Goal: Task Accomplishment & Management: Use online tool/utility

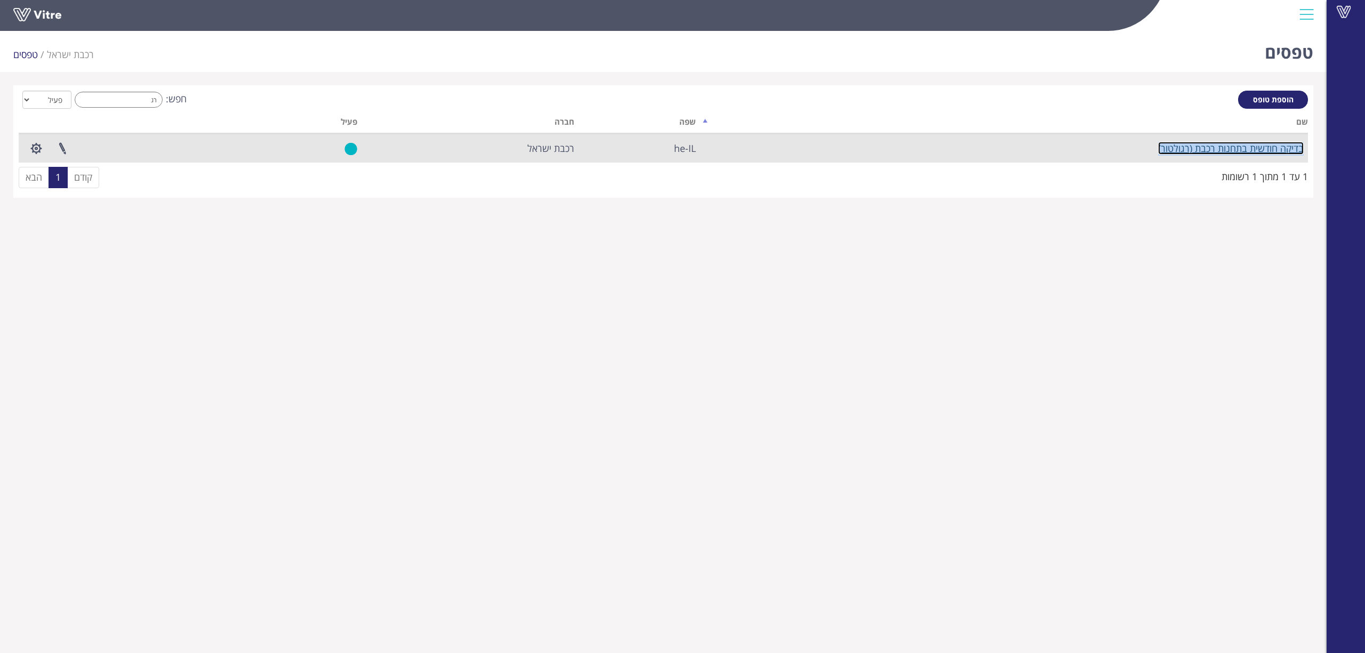
click at [1182, 152] on link "בדיקה חודשית בתחנות רכבת (רגולטור)" at bounding box center [1231, 148] width 146 height 13
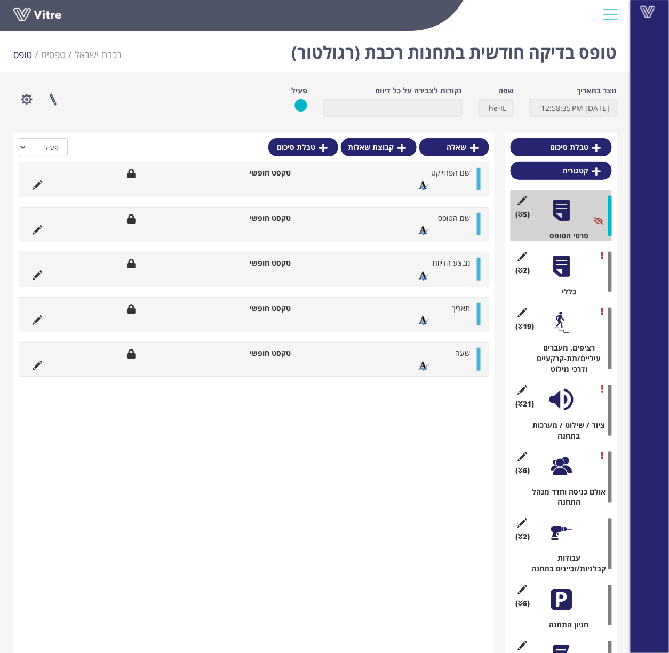
click at [386, 211] on div at bounding box center [561, 322] width 24 height 24
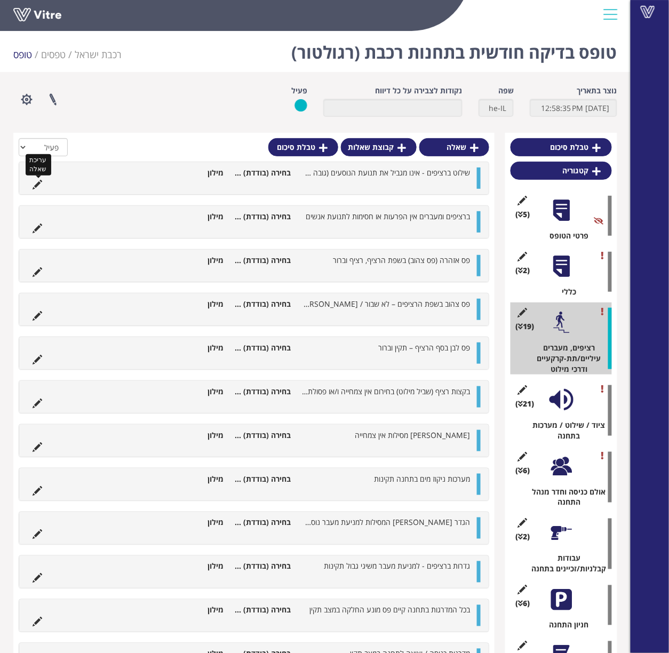
click at [37, 183] on icon at bounding box center [38, 185] width 10 height 10
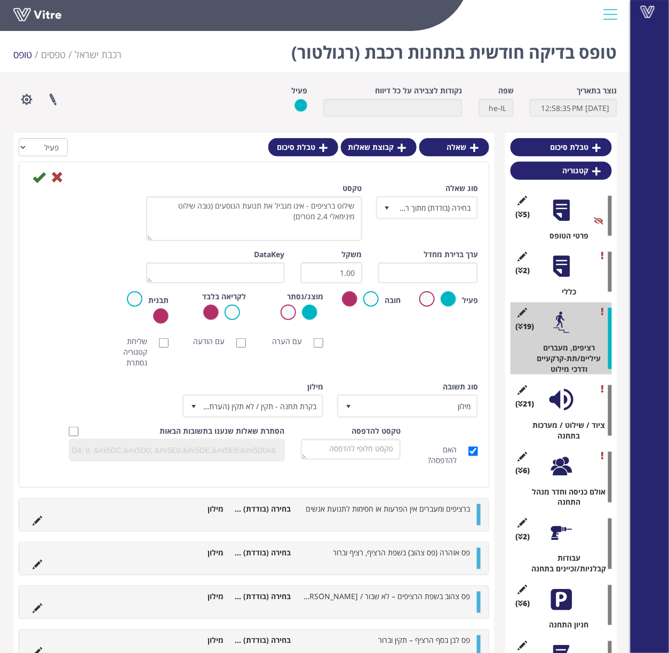
drag, startPoint x: 149, startPoint y: 212, endPoint x: 139, endPoint y: 235, distance: 25.8
click at [139, 211] on div "טקסט שילוט ברציפים - אינו מגביל את תנועת הנוסעים (גובה שילוט מינימאלי 2.4 מטרים)" at bounding box center [254, 216] width 232 height 66
drag, startPoint x: 279, startPoint y: 227, endPoint x: 366, endPoint y: 196, distance: 91.6
click at [366, 196] on div "טקסט שילוט ברציפים - אינו מגביל את תנועת הנוסעים (גובה שילוט מינימאלי 2.4 מטרים)" at bounding box center [254, 216] width 232 height 66
drag, startPoint x: 360, startPoint y: 551, endPoint x: 318, endPoint y: 551, distance: 42.7
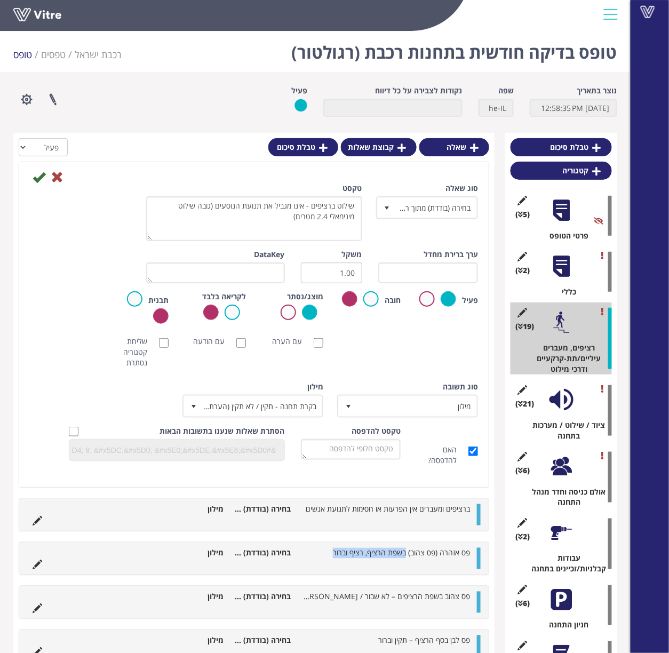
click at [318, 211] on li "פס אזהרה (פס צהוב) בשפת הרציף, רציף וברור" at bounding box center [385, 553] width 179 height 11
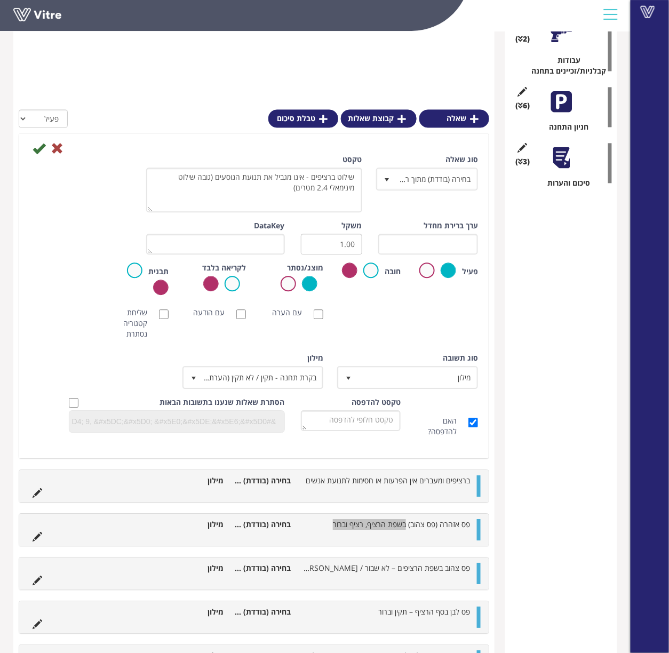
scroll to position [568, 0]
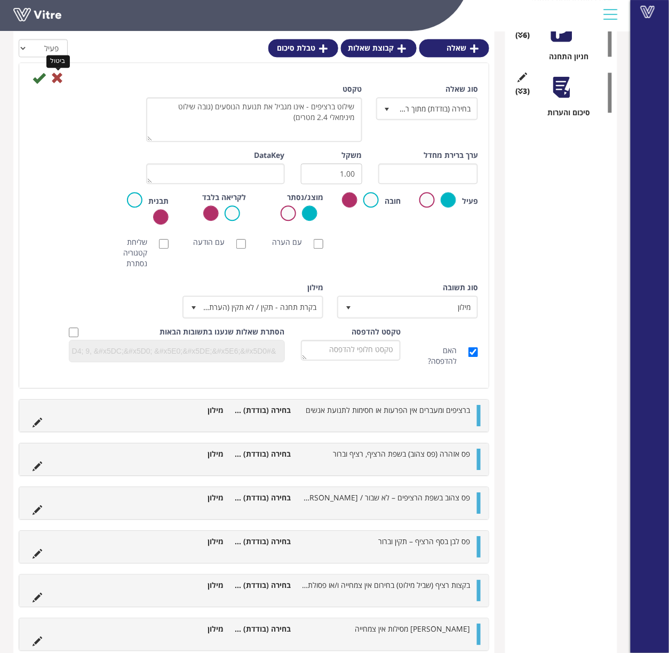
click at [53, 81] on icon at bounding box center [57, 77] width 13 height 13
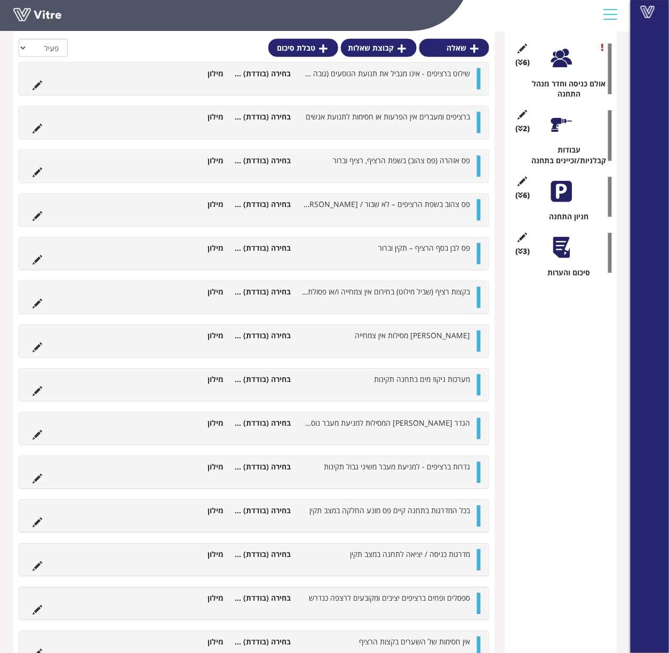
scroll to position [0, 0]
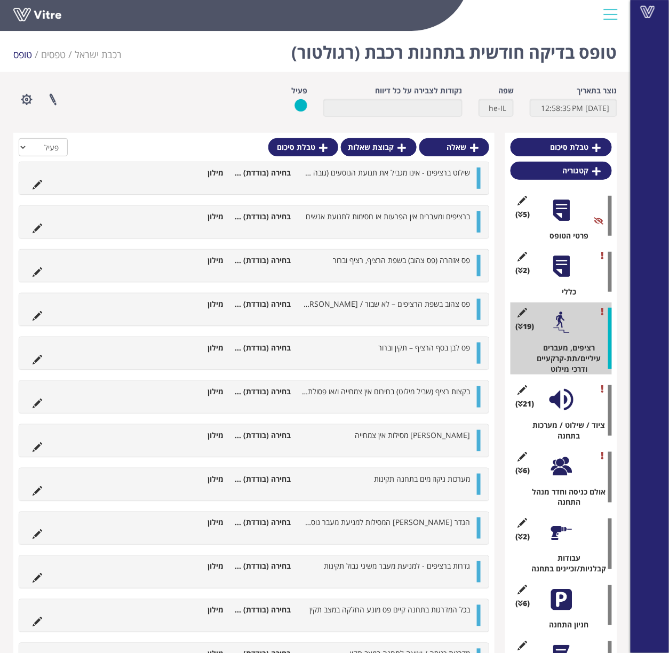
click at [386, 211] on div at bounding box center [561, 400] width 24 height 24
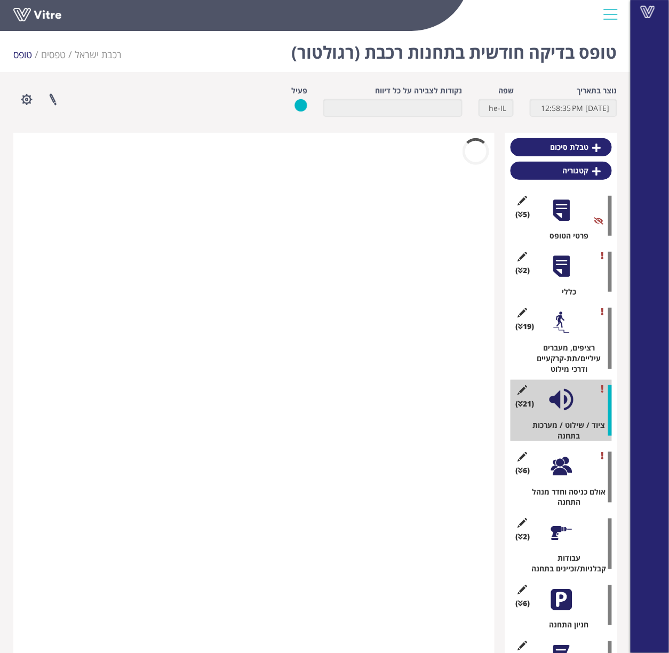
click at [386, 211] on div at bounding box center [561, 466] width 24 height 24
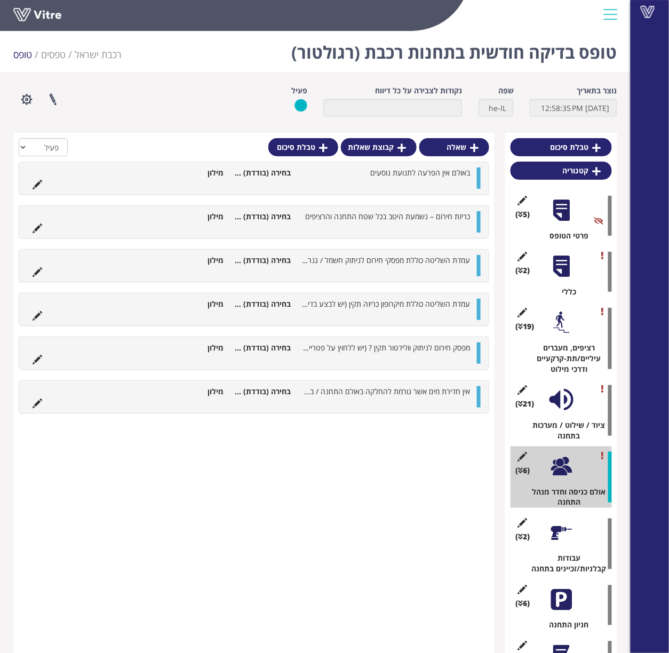
click at [386, 211] on div at bounding box center [561, 533] width 24 height 24
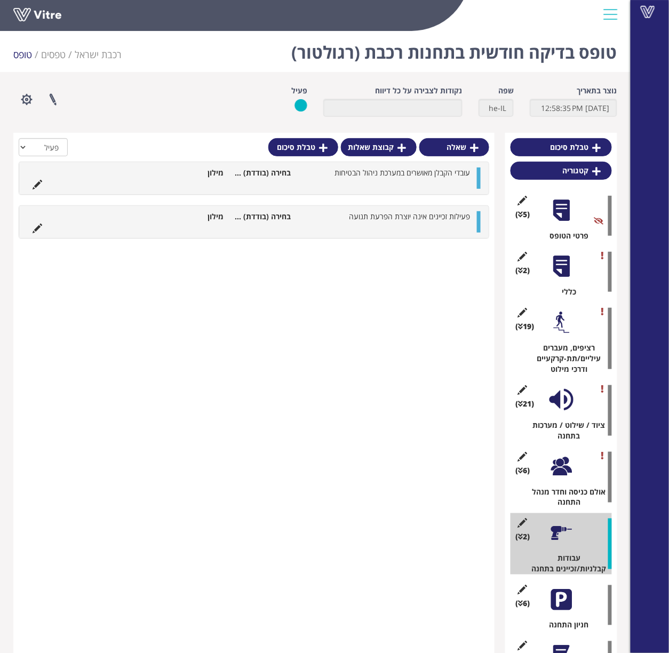
click at [386, 211] on div at bounding box center [561, 600] width 24 height 24
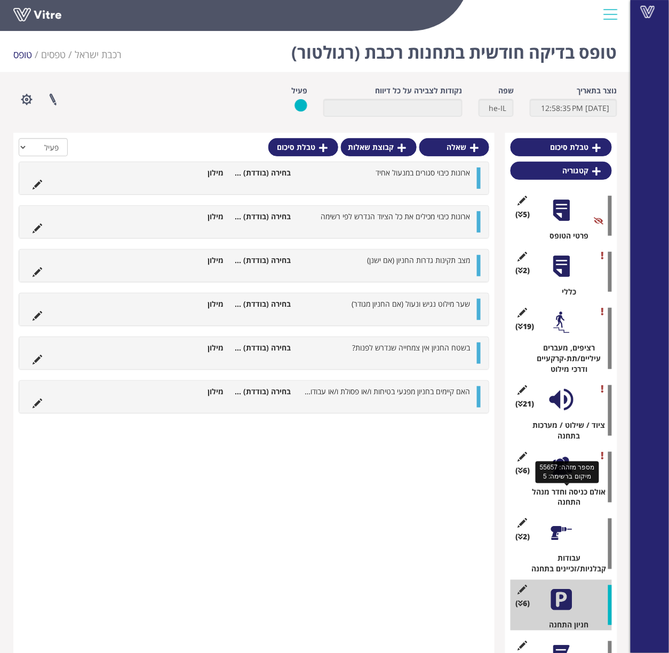
scroll to position [58, 0]
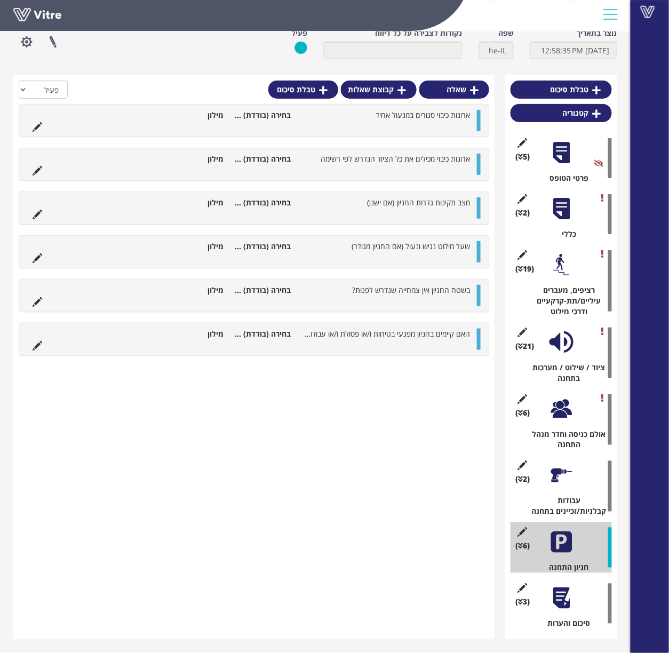
click at [386, 211] on div at bounding box center [561, 475] width 24 height 24
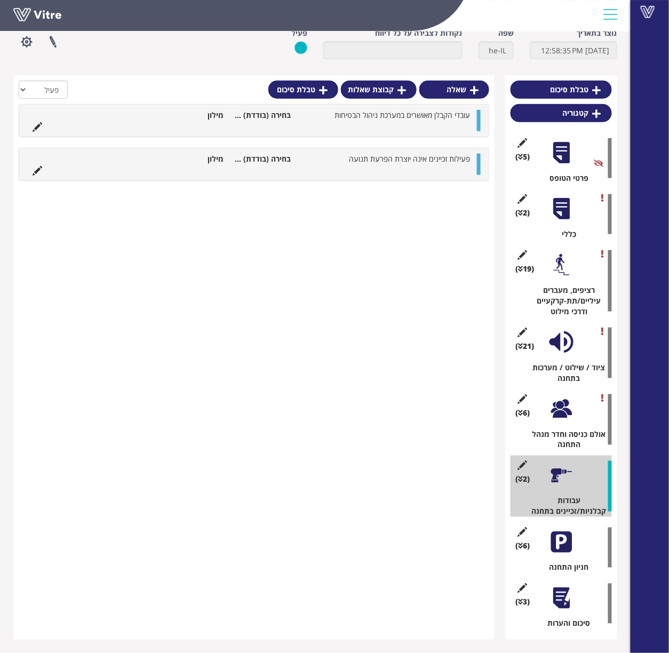
click at [386, 211] on div at bounding box center [561, 409] width 24 height 24
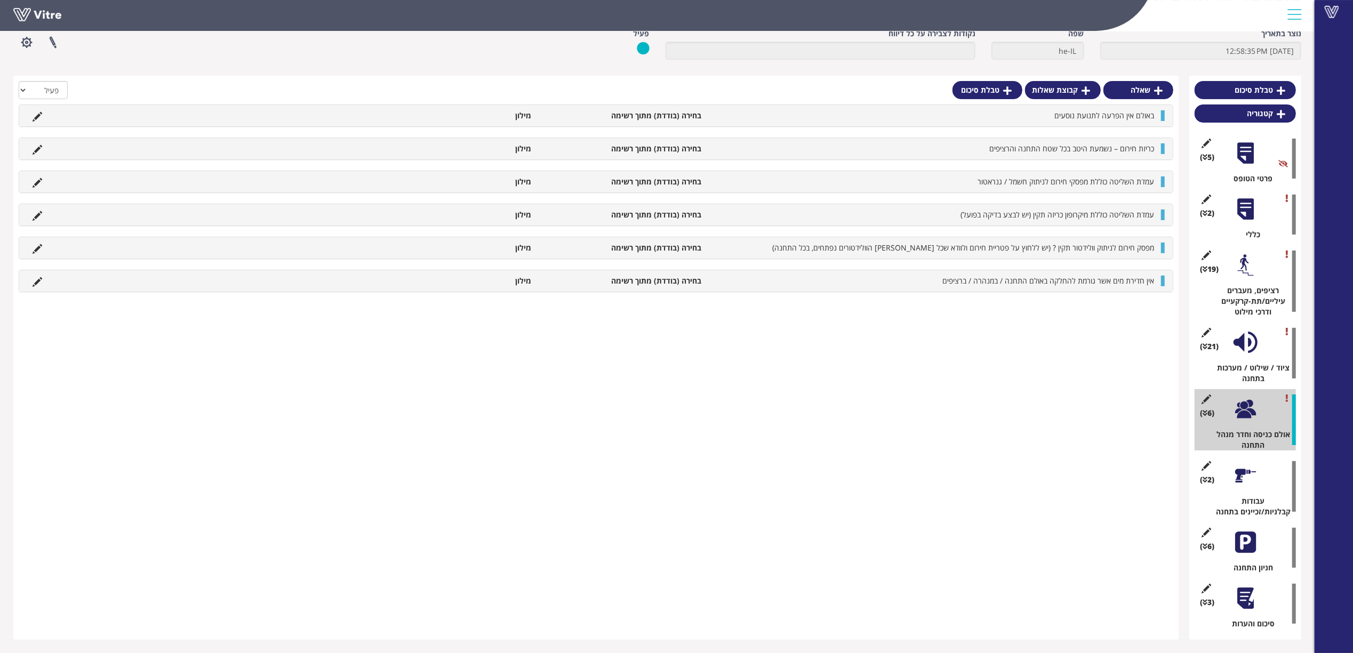
scroll to position [0, 0]
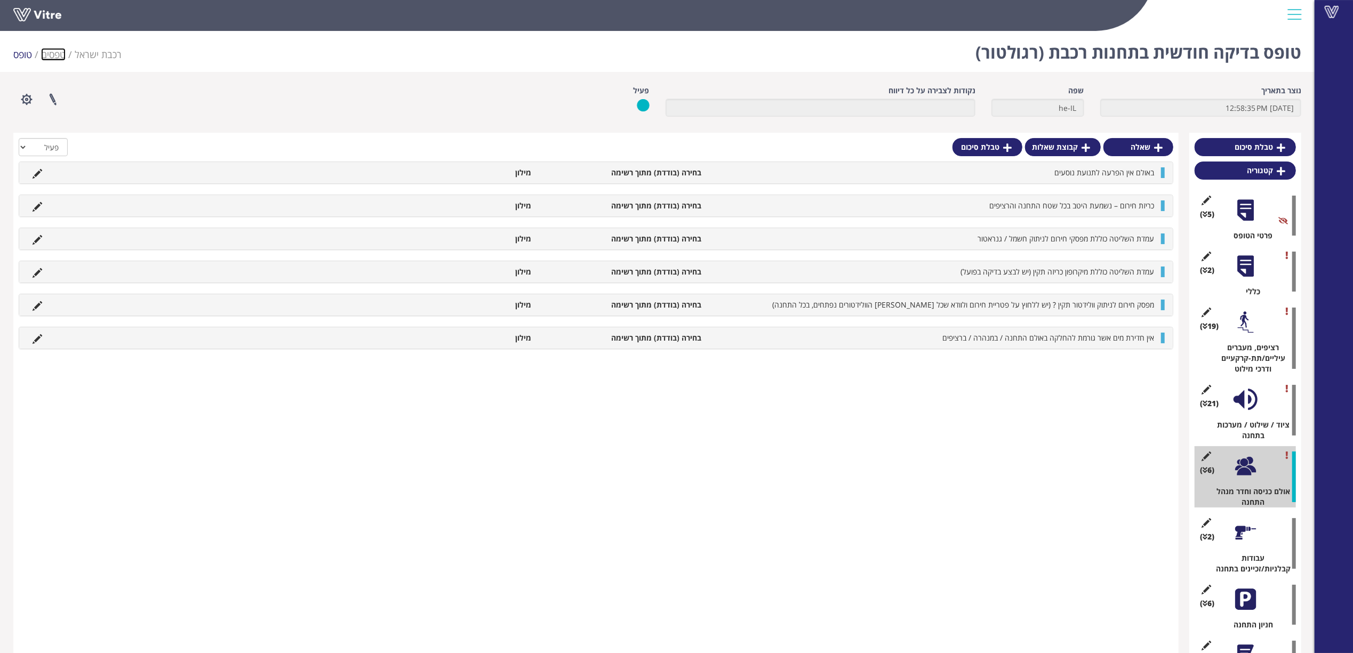
click at [50, 54] on link "טפסים" at bounding box center [53, 54] width 25 height 13
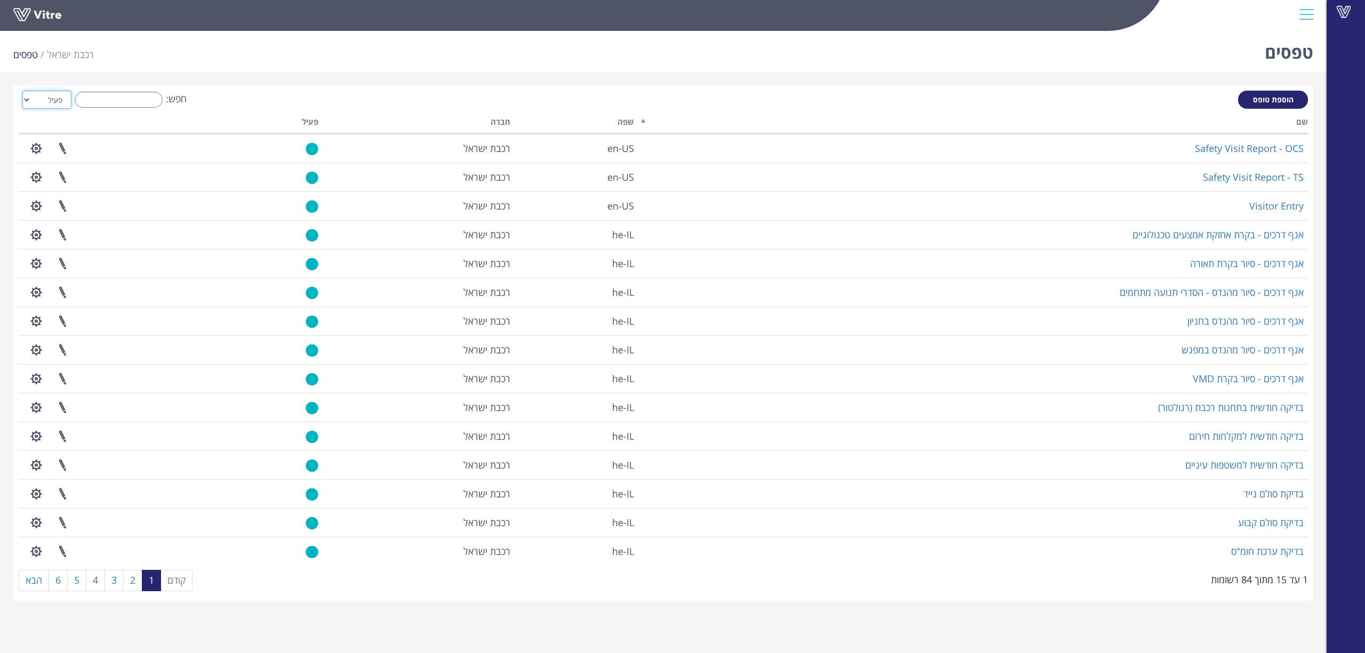
click at [54, 93] on select "הכל פעיל לא פעיל" at bounding box center [46, 100] width 49 height 18
select select "2"
click at [22, 91] on select "הכל פעיל לא פעיל" at bounding box center [46, 100] width 49 height 18
click at [148, 99] on input "חפש:" at bounding box center [119, 100] width 88 height 16
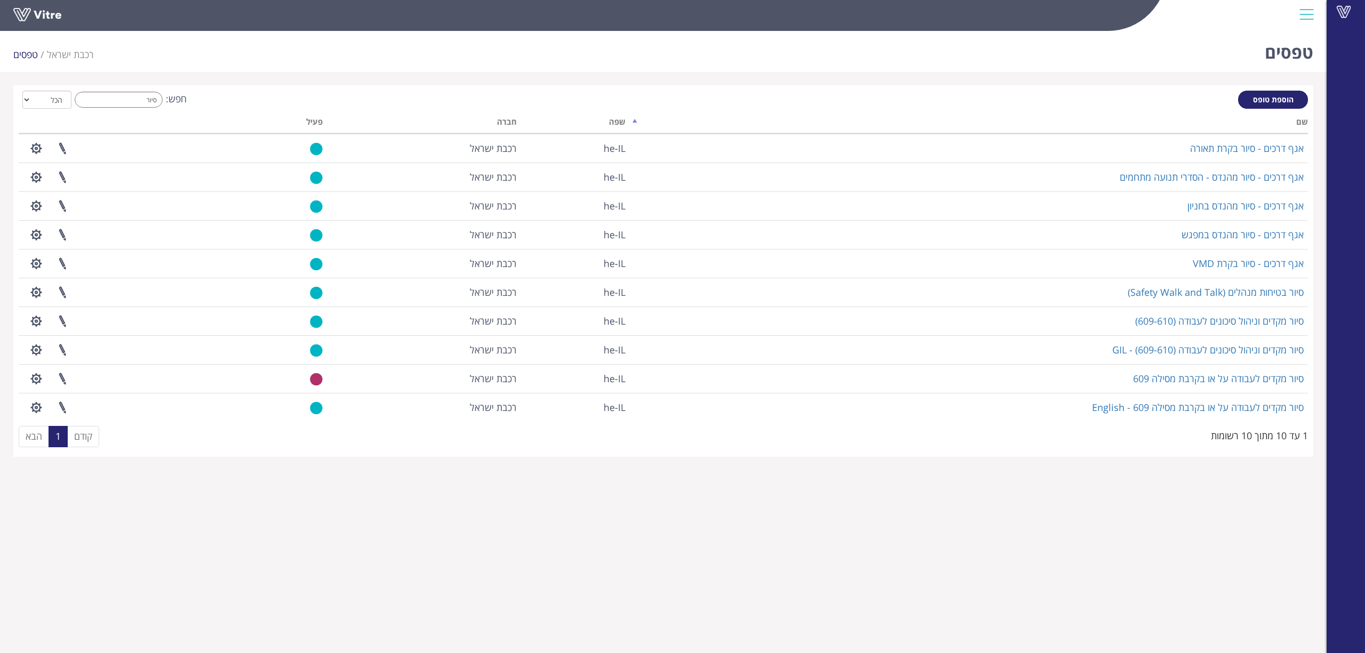
click at [743, 62] on div "טפסים רכבת [PERSON_NAME] טפסים" at bounding box center [663, 49] width 1327 height 45
drag, startPoint x: 140, startPoint y: 102, endPoint x: 262, endPoint y: 90, distance: 123.3
click at [245, 91] on div "חפש: סיור הכל פעיל לא פעיל" at bounding box center [663, 101] width 1289 height 20
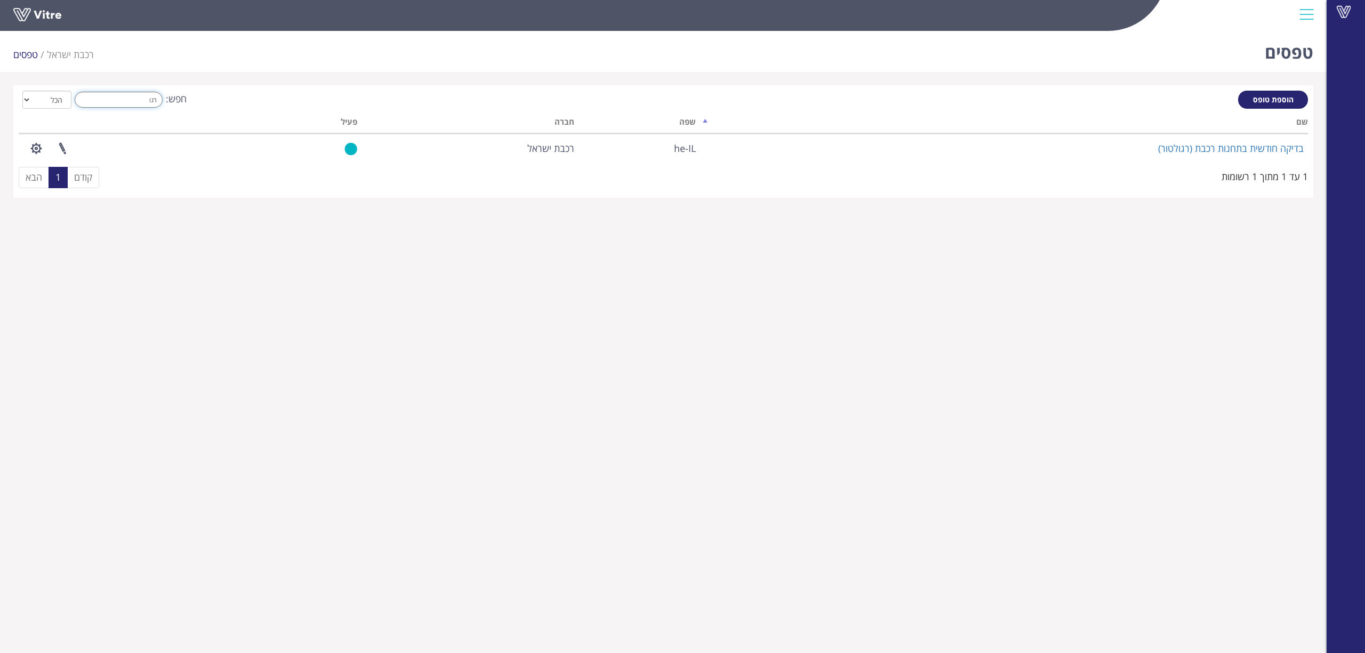
drag, startPoint x: 102, startPoint y: 103, endPoint x: 284, endPoint y: 103, distance: 181.8
click at [284, 103] on div "חפש: רגו הכל פעיל לא פעיל" at bounding box center [663, 101] width 1289 height 20
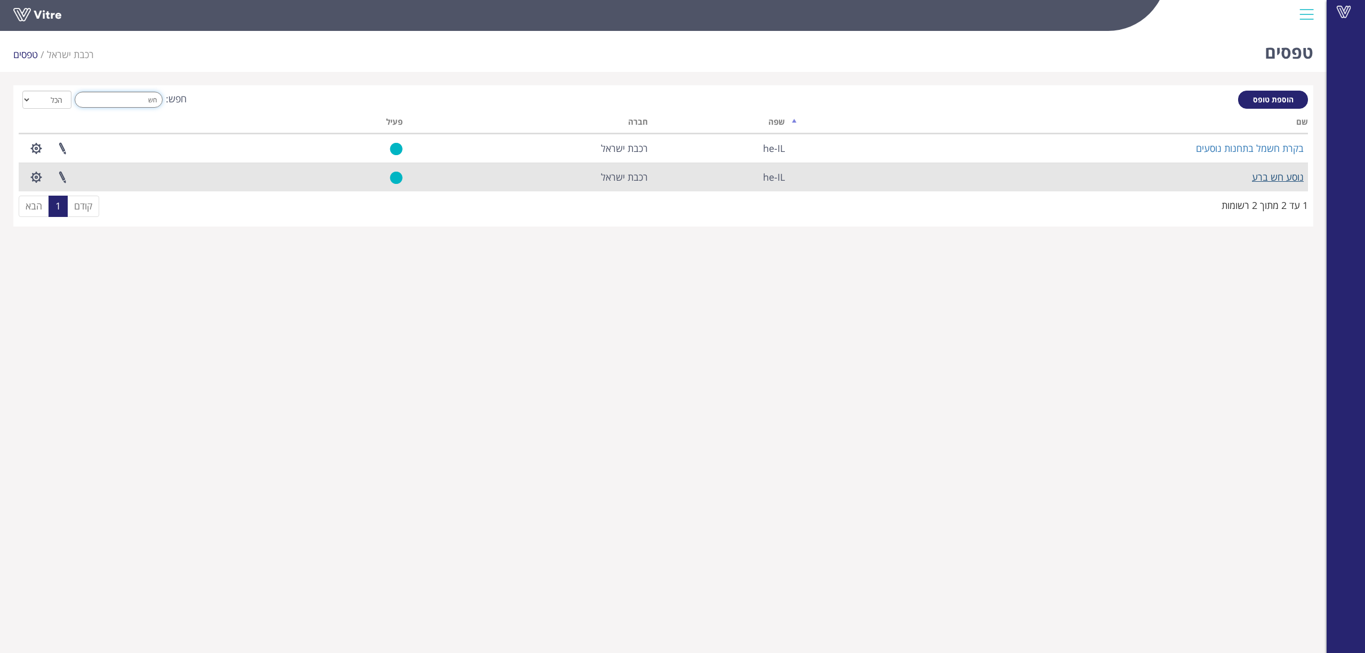
type input "חש"
click at [1280, 176] on link "נוסע חש ברע" at bounding box center [1278, 177] width 52 height 13
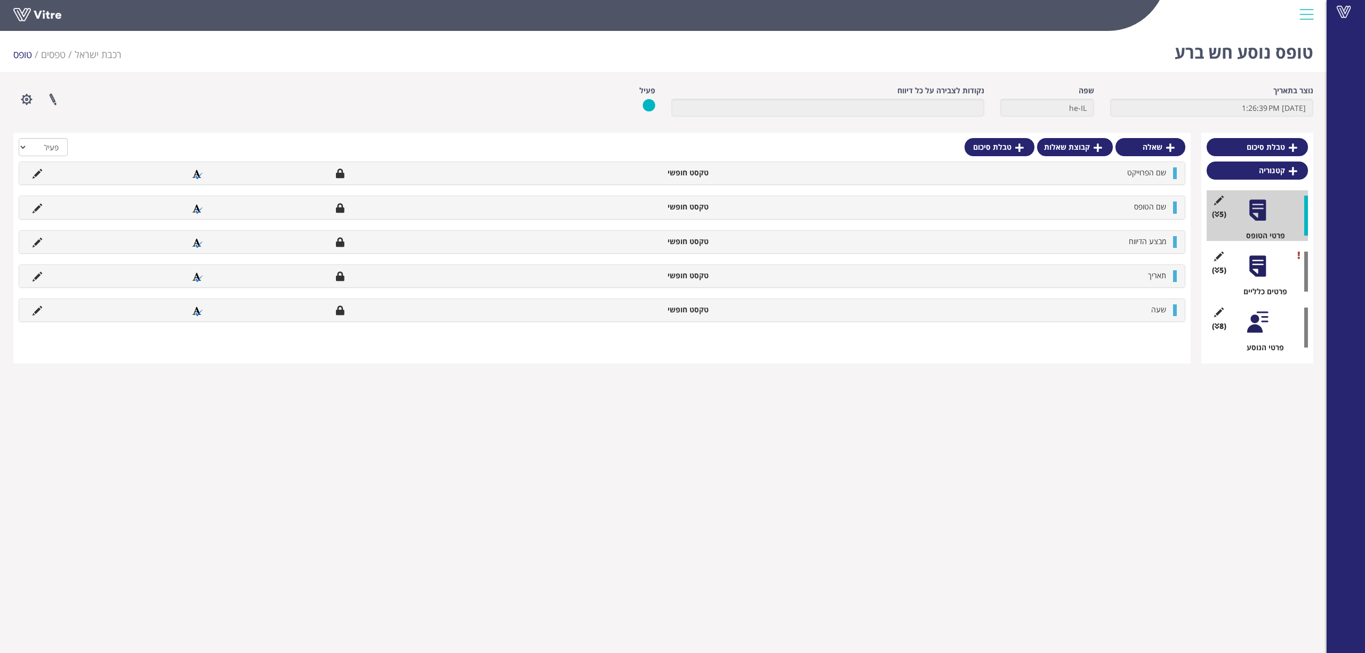
click at [1257, 261] on div at bounding box center [1258, 266] width 24 height 24
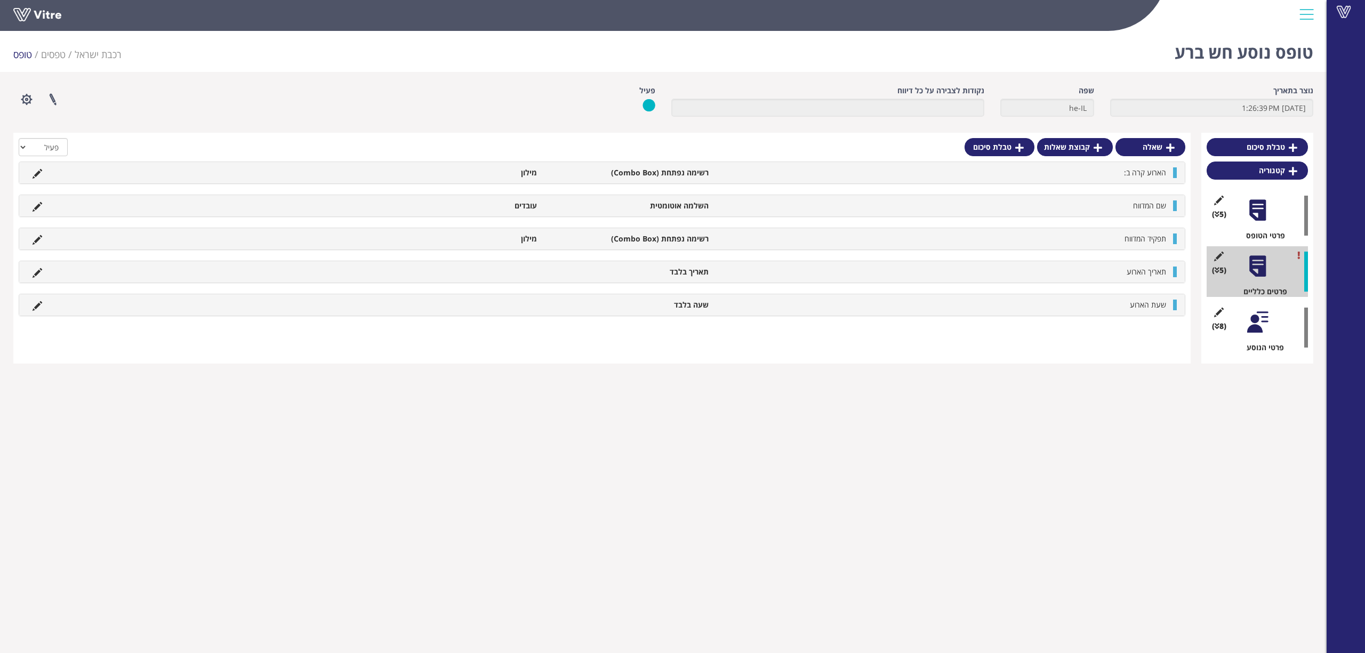
click at [1259, 320] on div at bounding box center [1258, 322] width 24 height 24
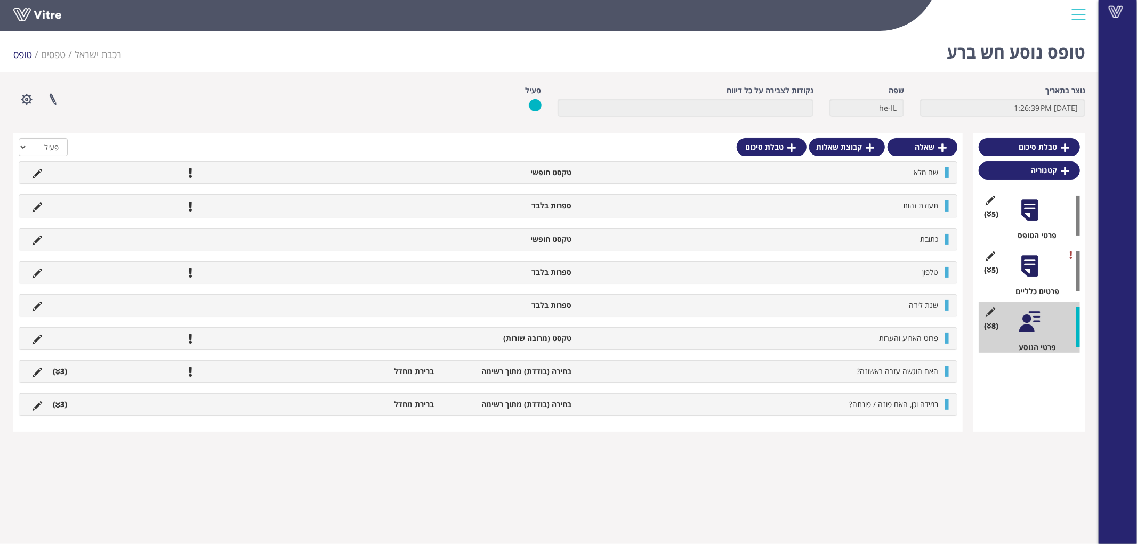
click at [1020, 396] on div "טבלת סיכום קטגוריה (5 ) פרטי הטופס (5 ) פרטים כלליים (8 ) פרטי הנוסע" at bounding box center [1030, 282] width 112 height 299
click at [1028, 263] on div at bounding box center [1030, 266] width 24 height 24
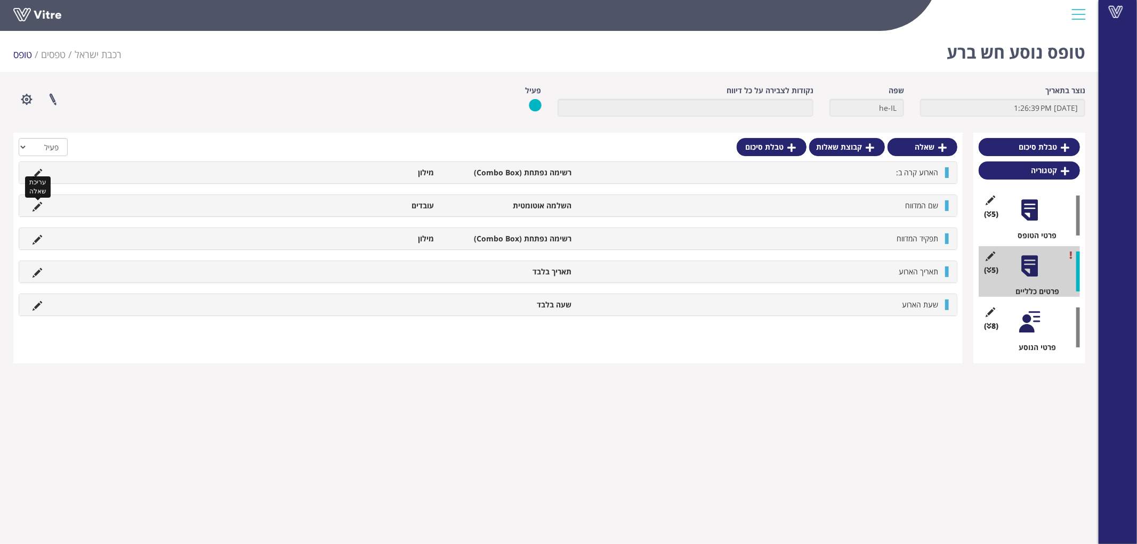
click at [38, 204] on icon at bounding box center [38, 207] width 10 height 10
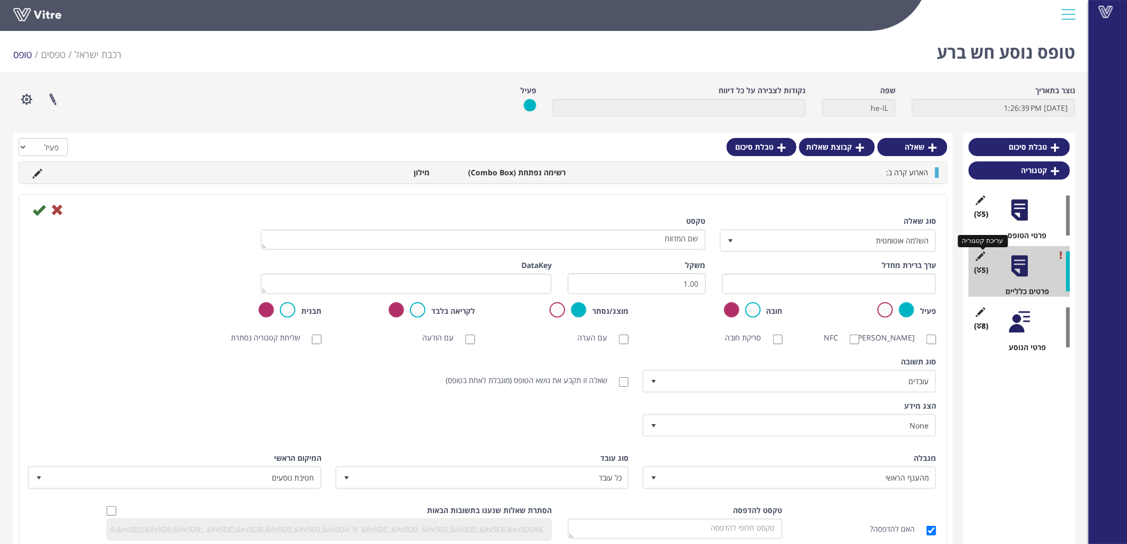
click at [983, 253] on icon at bounding box center [980, 257] width 13 height 10
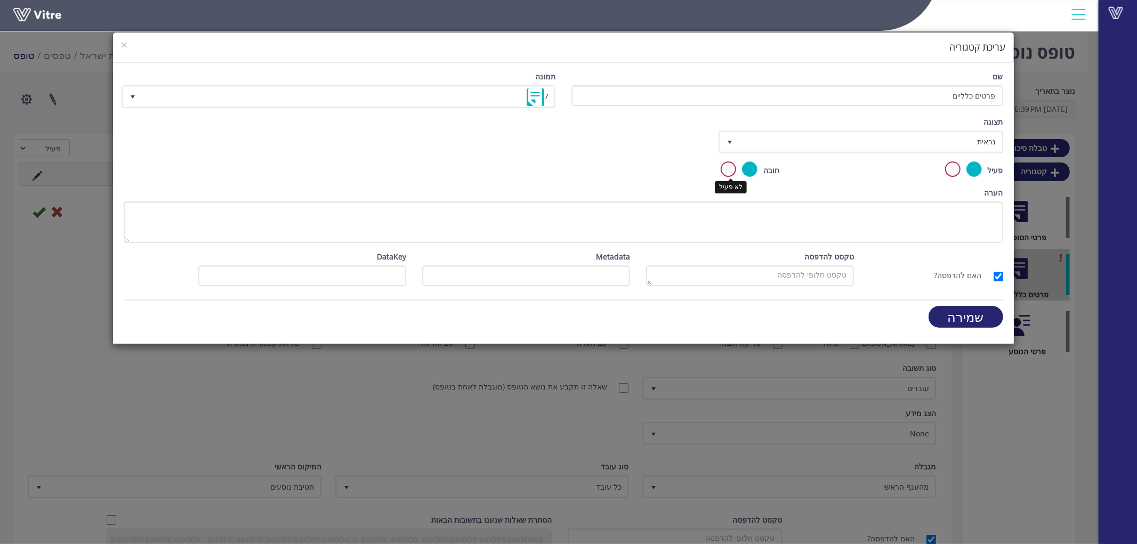
click at [731, 162] on label at bounding box center [728, 169] width 15 height 15
click at [0, 0] on input "radio" at bounding box center [0, 0] width 0 height 0
click at [953, 311] on input "שמירה" at bounding box center [966, 317] width 75 height 22
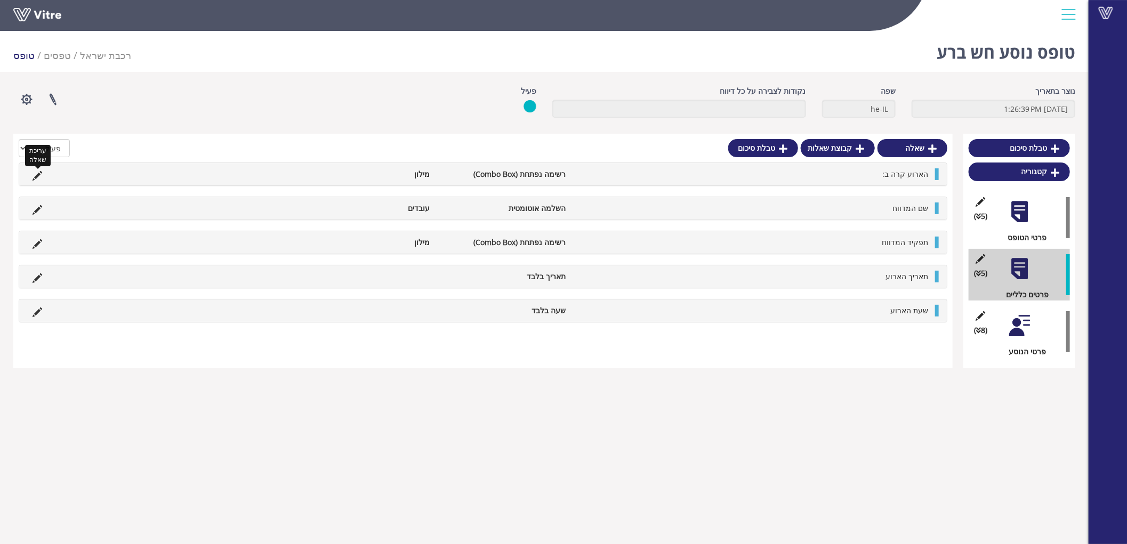
click at [35, 174] on icon at bounding box center [38, 176] width 10 height 10
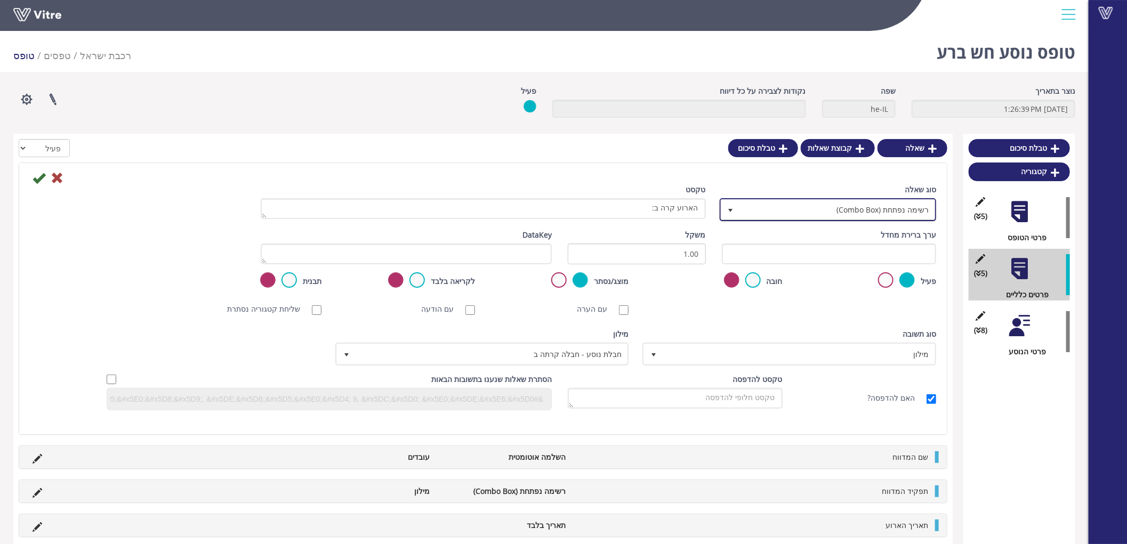
click at [865, 207] on span "רשימה נפתחת (Combo Box)" at bounding box center [838, 209] width 196 height 19
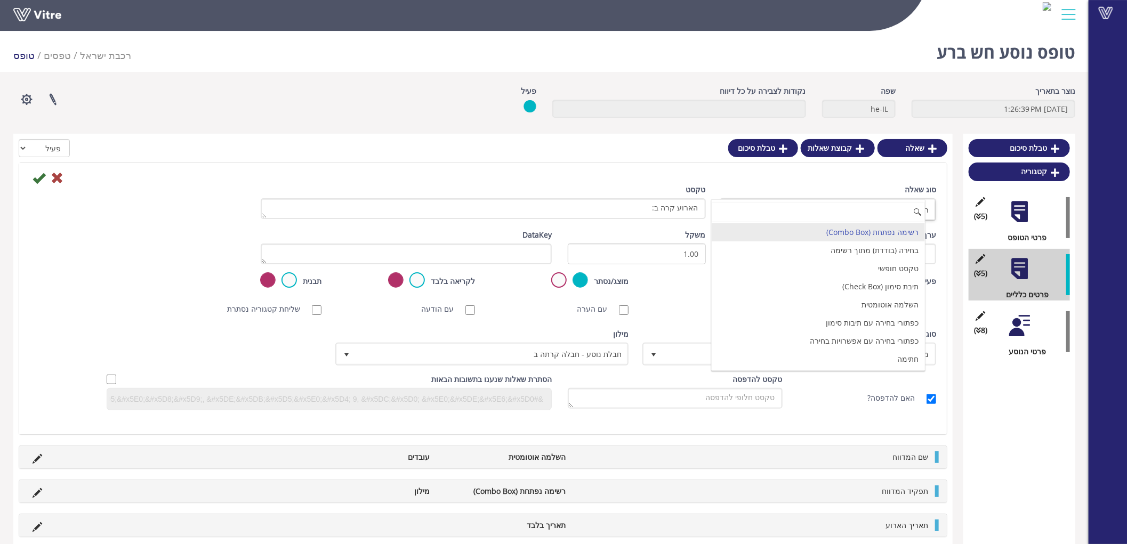
drag, startPoint x: 751, startPoint y: 179, endPoint x: 822, endPoint y: 198, distance: 74.1
click at [750, 178] on div at bounding box center [483, 177] width 922 height 13
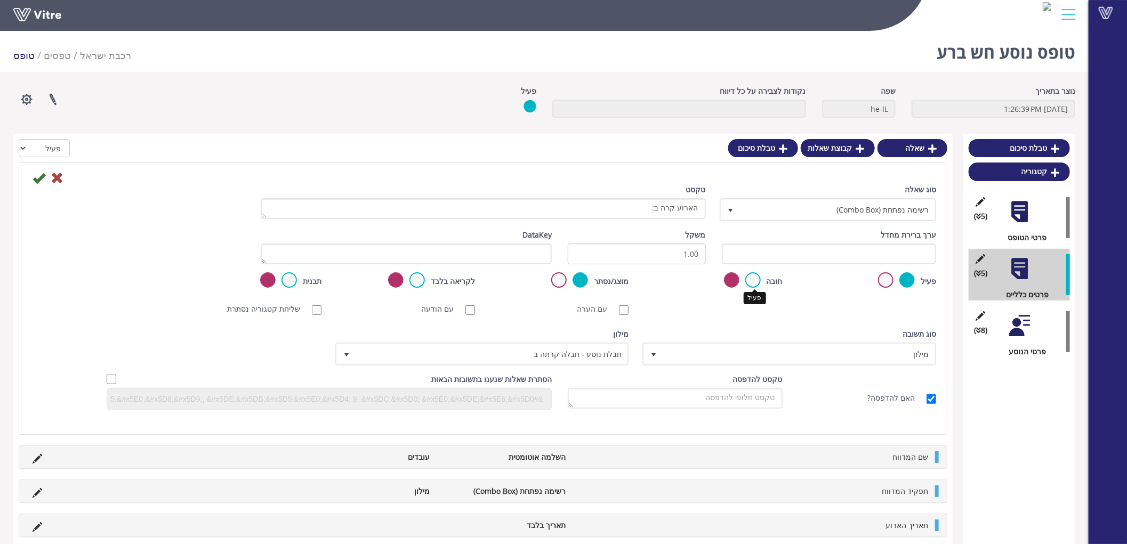
click at [753, 275] on label at bounding box center [752, 279] width 15 height 15
click at [0, 0] on input "radio" at bounding box center [0, 0] width 0 height 0
click at [980, 256] on icon at bounding box center [980, 259] width 13 height 10
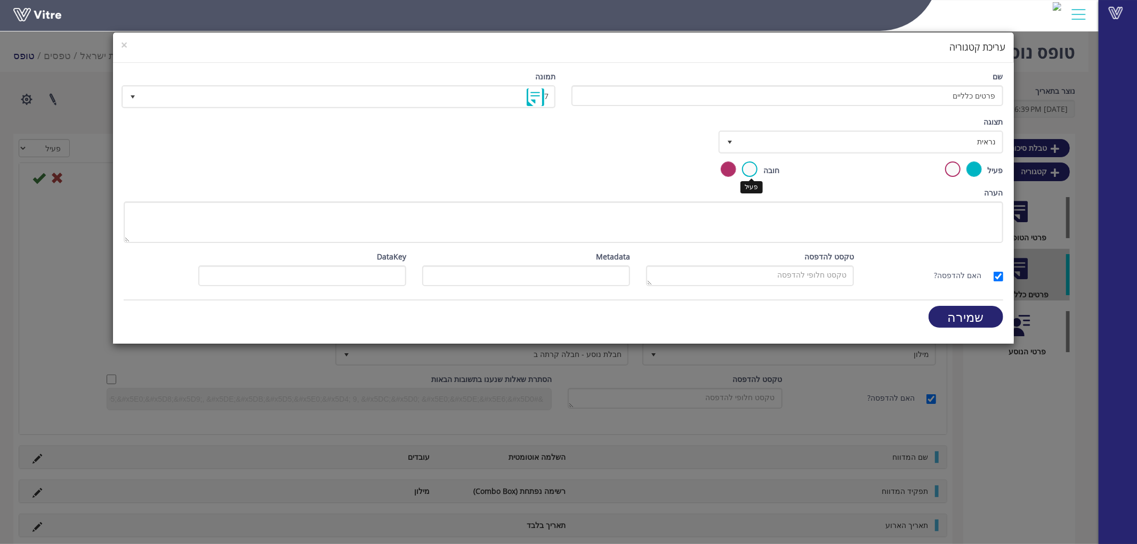
click at [749, 165] on label at bounding box center [749, 169] width 15 height 15
click at [0, 0] on input "radio" at bounding box center [0, 0] width 0 height 0
click at [984, 312] on input "שמירה" at bounding box center [966, 317] width 75 height 22
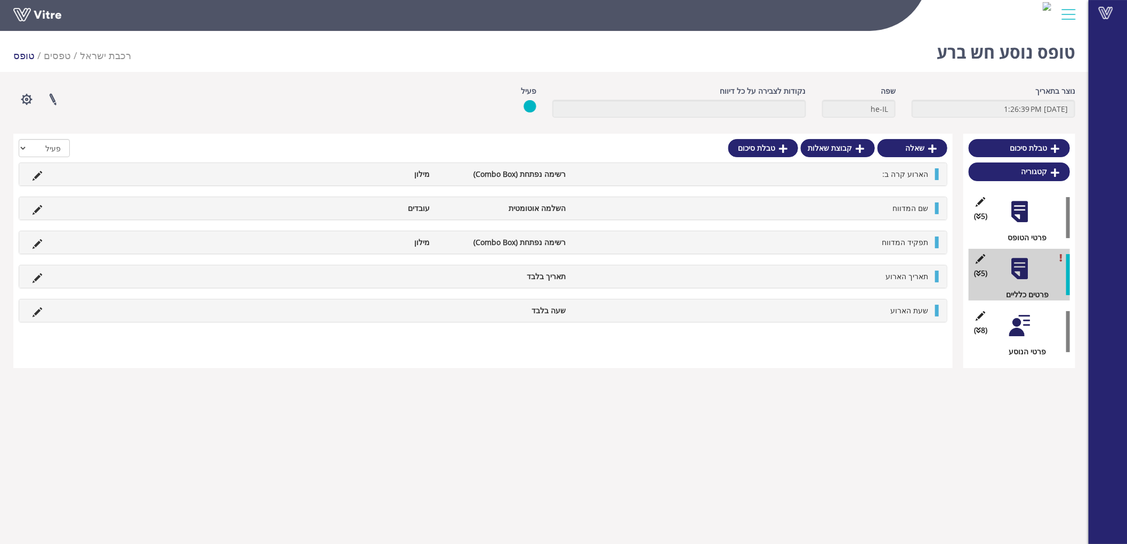
click at [1005, 316] on div "(8 ) פרטי הנוסע" at bounding box center [1019, 332] width 101 height 52
click at [1018, 316] on div at bounding box center [1020, 326] width 24 height 24
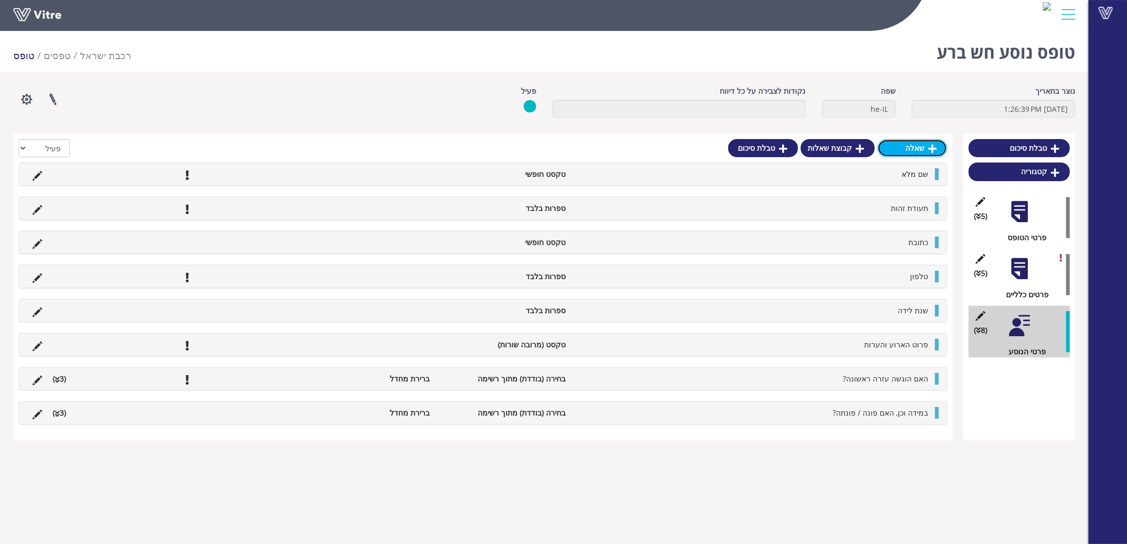
click at [926, 147] on link "שאלה" at bounding box center [913, 148] width 70 height 18
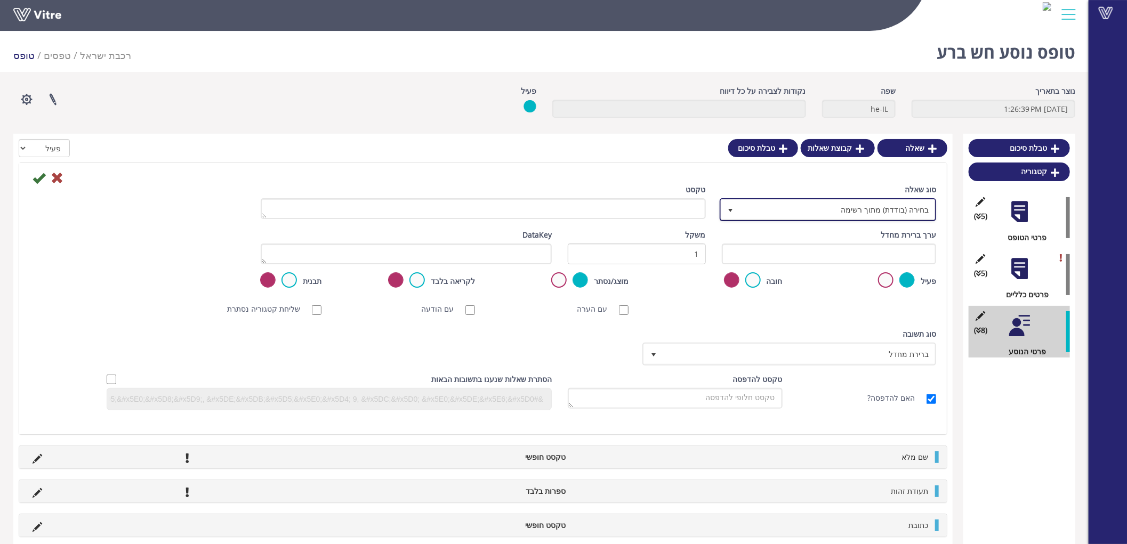
click at [847, 212] on span "בחירה (בודדת) מתוך רשימה" at bounding box center [838, 209] width 196 height 19
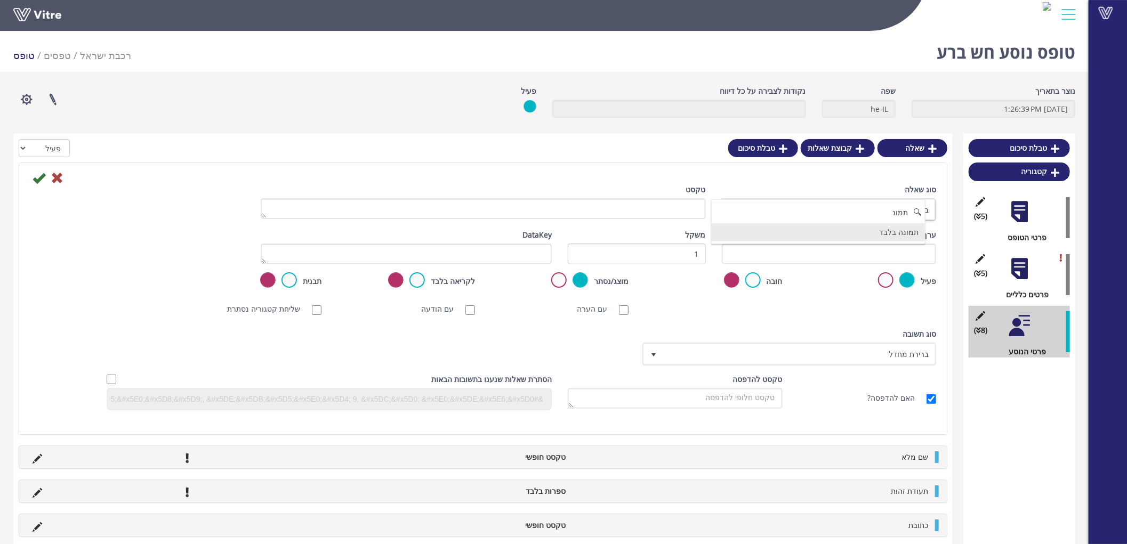
click at [881, 232] on li "תמונה בלבד" at bounding box center [818, 232] width 213 height 18
type input "תמונ"
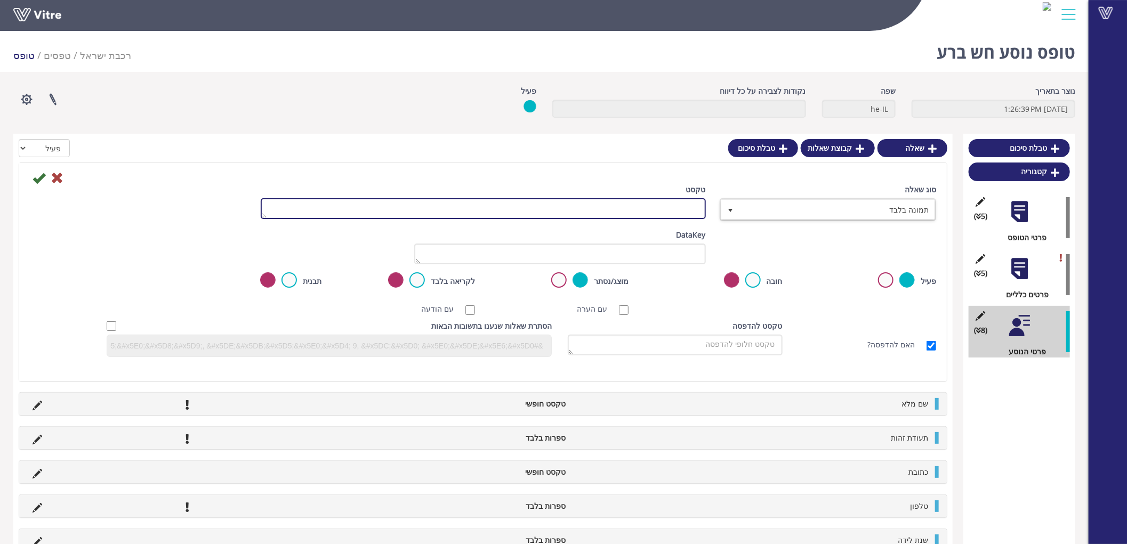
click at [654, 216] on textarea "טקסט" at bounding box center [483, 208] width 445 height 21
type textarea "צירוף תמונה (רשות)"
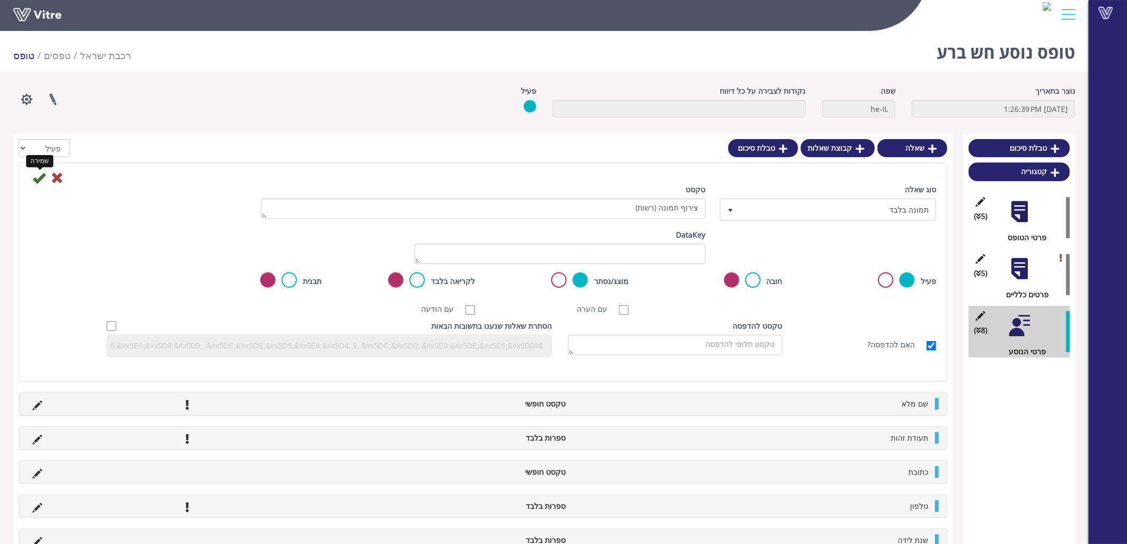
click at [37, 178] on icon at bounding box center [39, 178] width 13 height 13
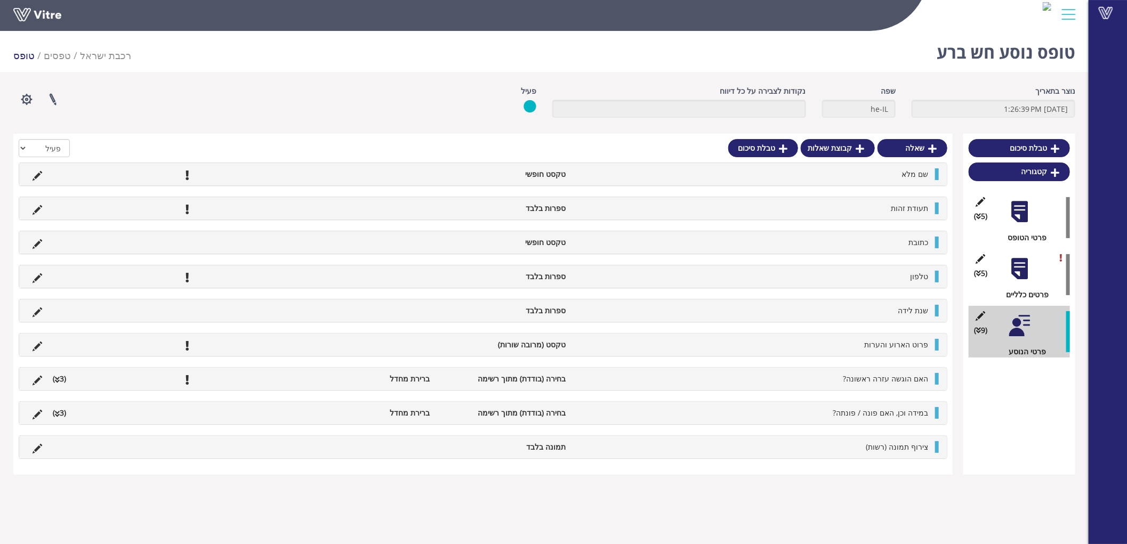
click at [1008, 445] on div "טבלת סיכום קטגוריה (5 ) פרטי הטופס (5 ) פרטים כלליים (9 ) פרטי הנוסע" at bounding box center [1020, 304] width 112 height 341
drag, startPoint x: 877, startPoint y: 450, endPoint x: 852, endPoint y: 450, distance: 24.5
click at [852, 450] on li "צירוף תמונה (רשות)" at bounding box center [752, 448] width 363 height 12
click at [1024, 445] on div "טבלת סיכום קטגוריה (5 ) פרטי הטופס (5 ) פרטים כלליים (9 ) פרטי הנוסע" at bounding box center [1020, 304] width 112 height 341
drag, startPoint x: 930, startPoint y: 450, endPoint x: 833, endPoint y: 449, distance: 97.6
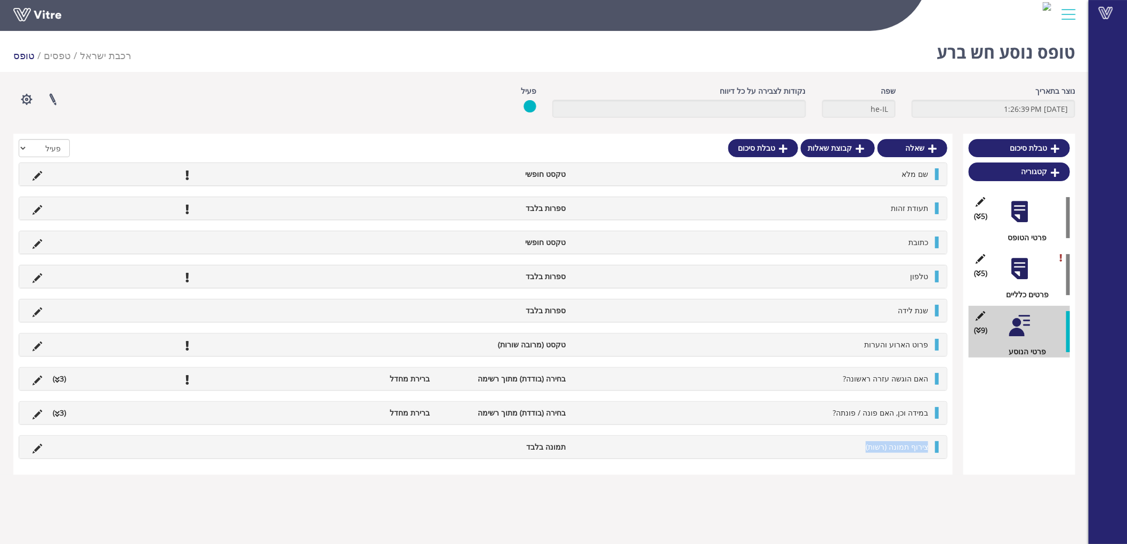
click at [833, 449] on li "צירוף תמונה (רשות)" at bounding box center [752, 448] width 363 height 12
click at [871, 445] on span "צירוף תמונה (רשות)" at bounding box center [897, 447] width 62 height 10
drag, startPoint x: 930, startPoint y: 448, endPoint x: 850, endPoint y: 448, distance: 80.0
click at [850, 448] on li "צירוף תמונה (רשות)" at bounding box center [752, 448] width 363 height 12
click at [1025, 446] on div "טבלת סיכום קטגוריה (5 ) פרטי הטופס (5 ) פרטים כלליים (9 ) פרטי הנוסע" at bounding box center [1020, 304] width 112 height 341
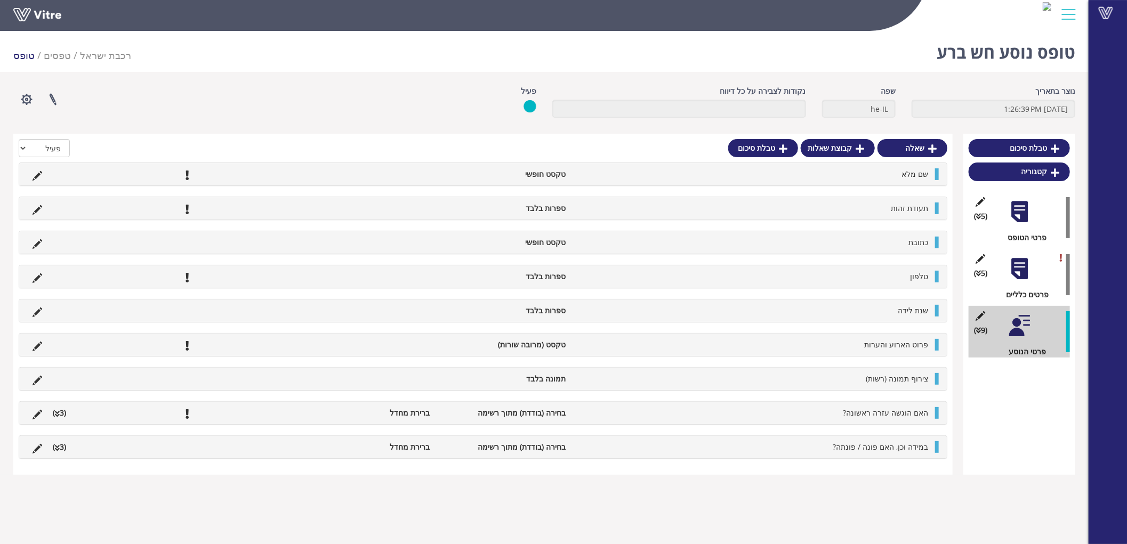
click at [1022, 423] on div "טבלת סיכום קטגוריה (5 ) פרטי הטופס (5 ) פרטים כלליים (9 ) פרטי הנוסע" at bounding box center [1020, 304] width 112 height 341
click at [315, 66] on div "טופס נוסע חש ברע רכבת [PERSON_NAME] טפסים טופס" at bounding box center [544, 49] width 1089 height 45
